Goal: Find specific page/section: Find specific page/section

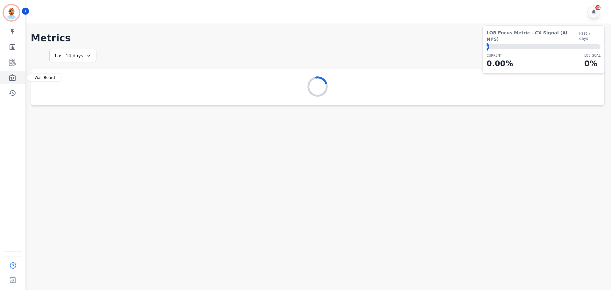
click at [7, 81] on link "Sidebar" at bounding box center [13, 77] width 25 height 13
